Goal: Book appointment/travel/reservation

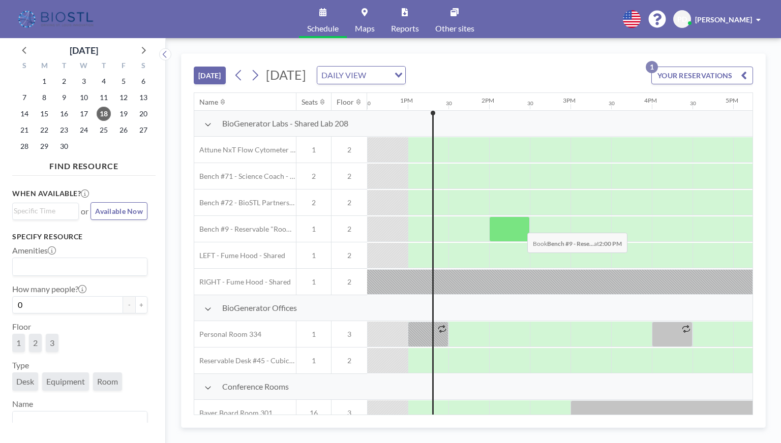
scroll to position [356, 1017]
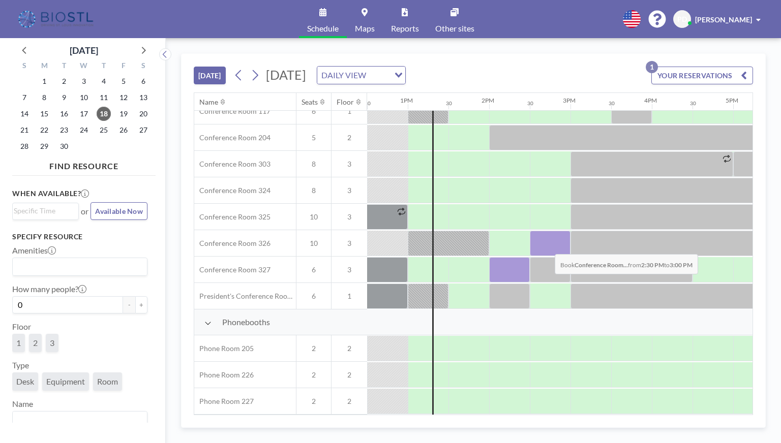
click at [547, 246] on div at bounding box center [550, 243] width 41 height 25
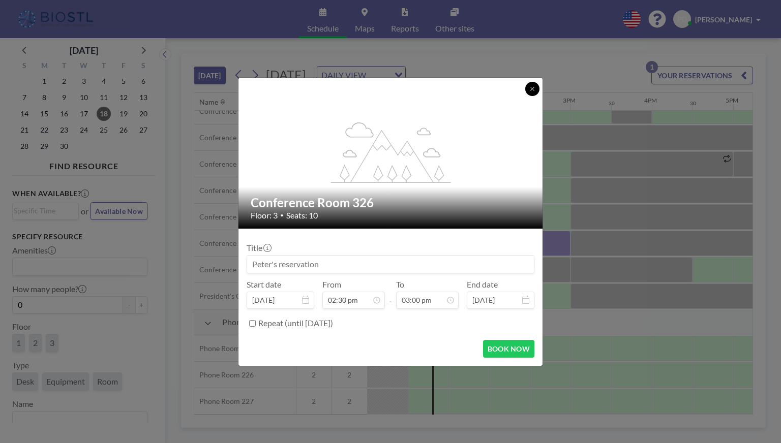
click at [529, 90] on icon at bounding box center [532, 89] width 6 height 6
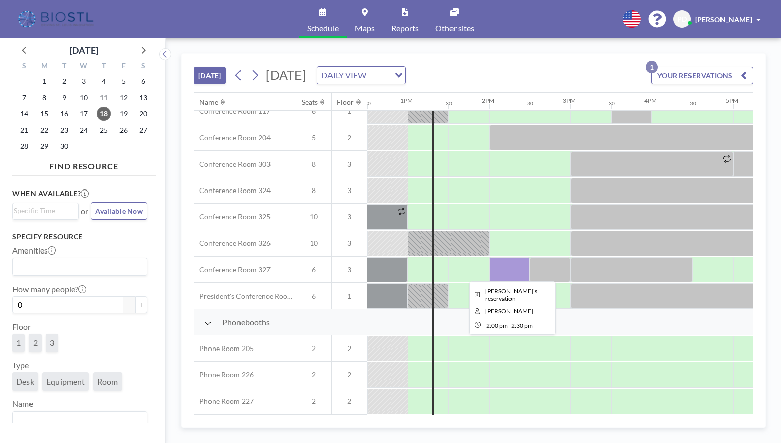
click at [502, 271] on div at bounding box center [509, 269] width 41 height 25
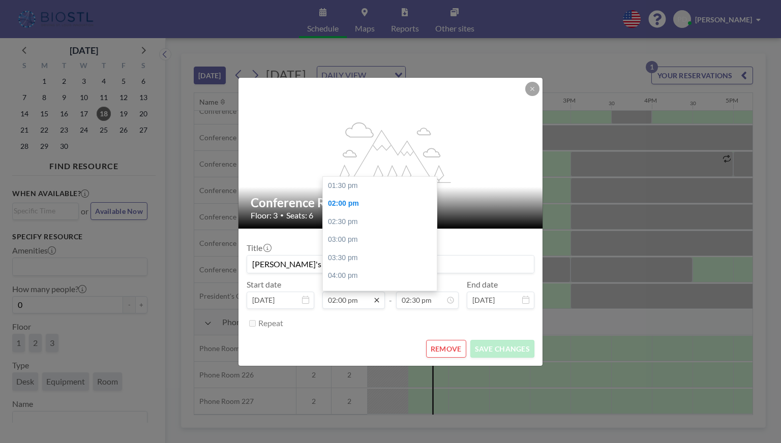
scroll to position [18, 0]
click at [349, 238] on div "03:30 pm" at bounding box center [382, 240] width 119 height 18
type input "03:30 pm"
type input "04:00 pm"
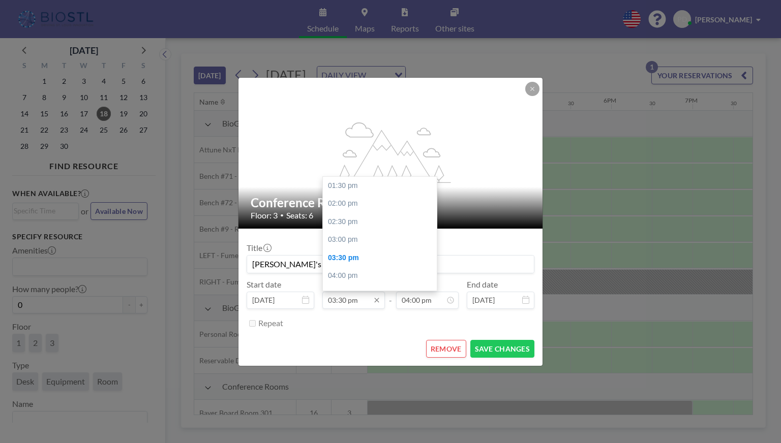
scroll to position [72, 0]
click at [340, 301] on input "03:30 pm" at bounding box center [353, 300] width 63 height 17
drag, startPoint x: 339, startPoint y: 301, endPoint x: 347, endPoint y: 301, distance: 8.6
click at [347, 301] on input "03:30 pm" at bounding box center [353, 300] width 63 height 17
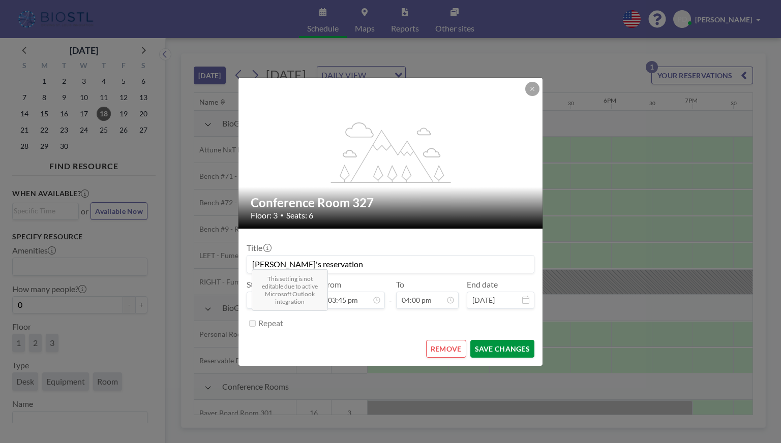
scroll to position [0, 0]
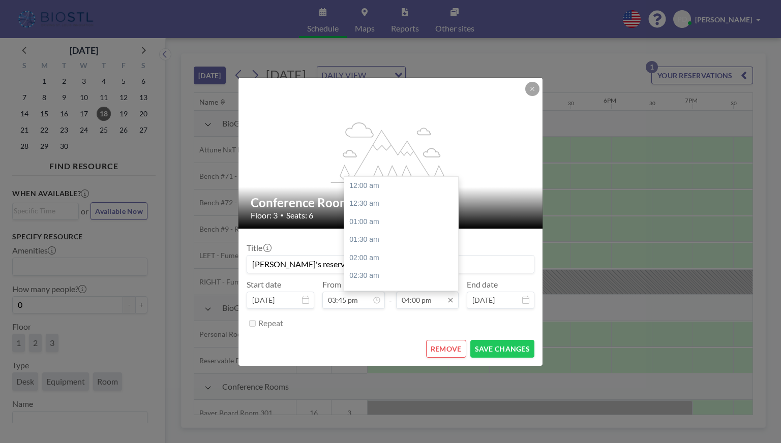
type input "03:45 pm"
click at [412, 304] on input "04:00 pm" at bounding box center [427, 300] width 63 height 17
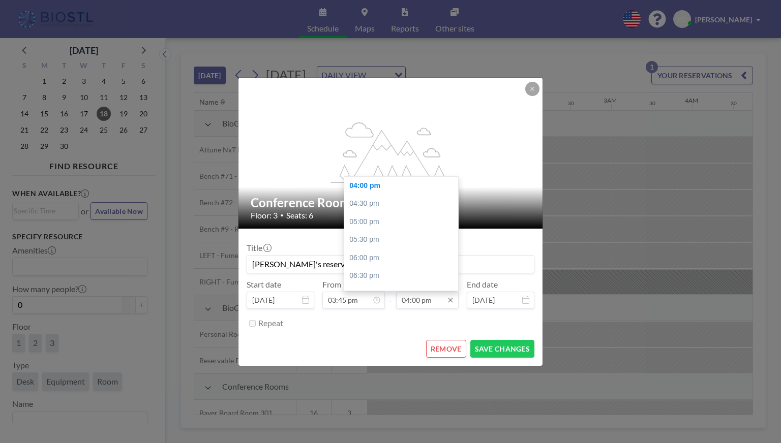
scroll to position [0, 1220]
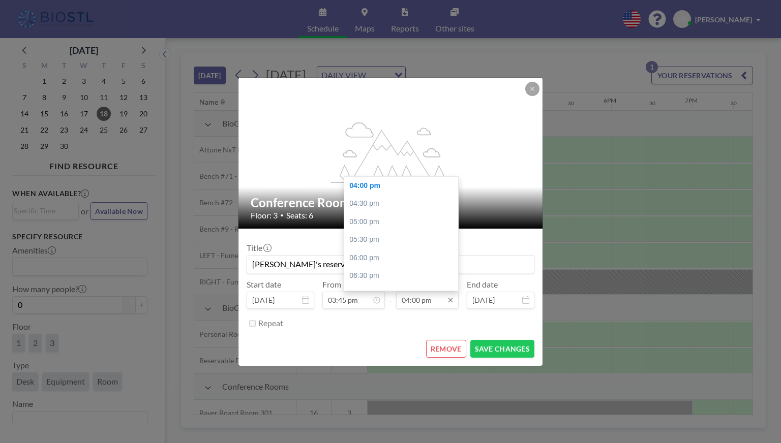
drag, startPoint x: 412, startPoint y: 300, endPoint x: 422, endPoint y: 300, distance: 9.7
click at [422, 300] on input "04:00 pm" at bounding box center [427, 300] width 63 height 17
click at [418, 300] on input "04:00 pm" at bounding box center [427, 300] width 63 height 17
drag, startPoint x: 411, startPoint y: 300, endPoint x: 419, endPoint y: 300, distance: 7.6
click at [419, 300] on input "04:00 pm" at bounding box center [427, 300] width 63 height 17
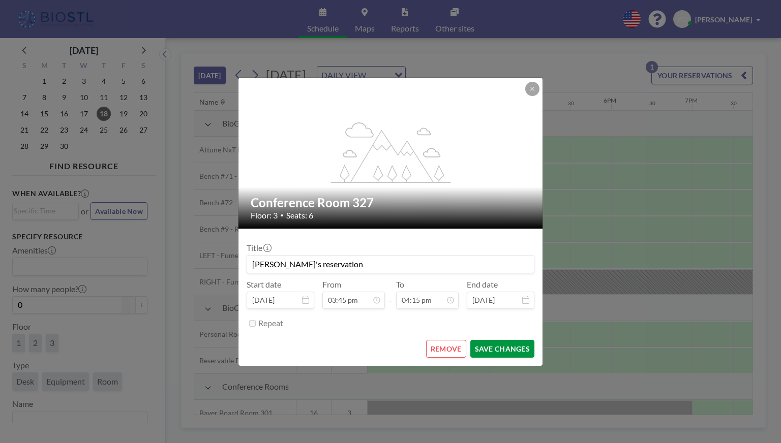
type input "04:15 pm"
click at [505, 344] on button "SAVE CHANGES" at bounding box center [502, 349] width 64 height 18
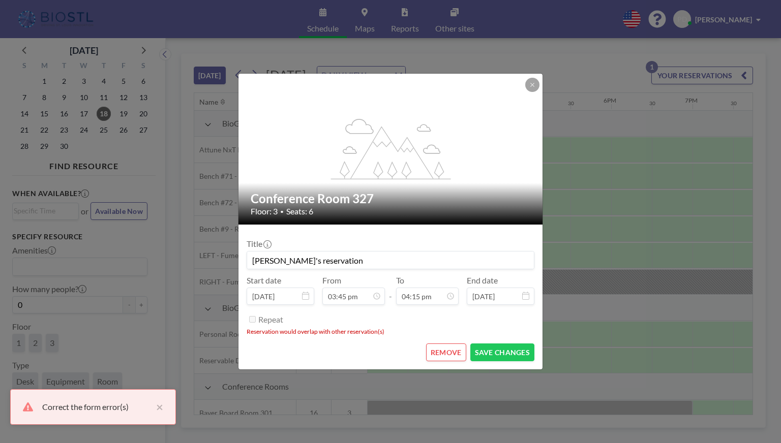
click at [456, 350] on button "REMOVE" at bounding box center [446, 353] width 40 height 18
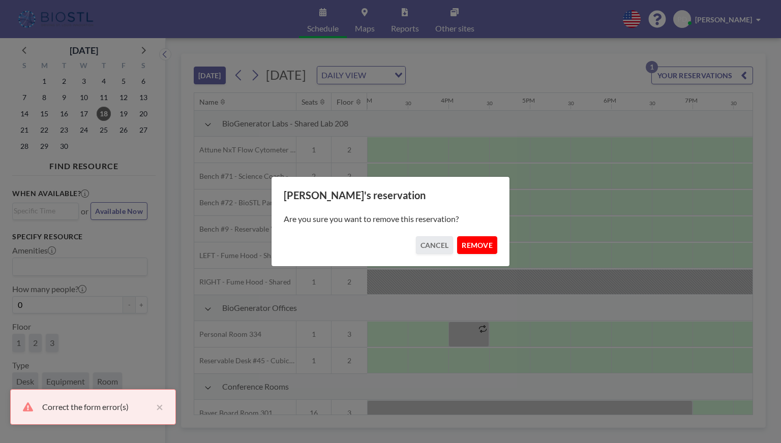
click at [486, 244] on button "REMOVE" at bounding box center [477, 245] width 40 height 18
